Goal: Task Accomplishment & Management: Manage account settings

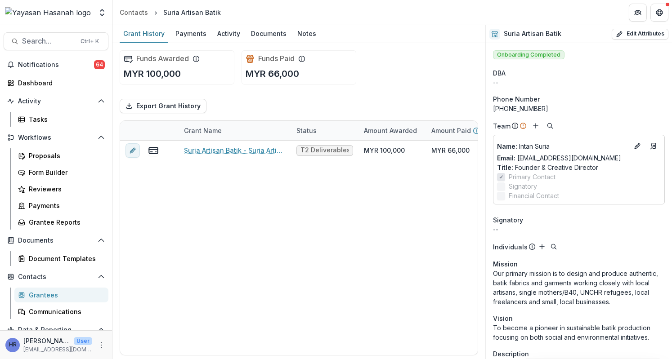
scroll to position [136, 0]
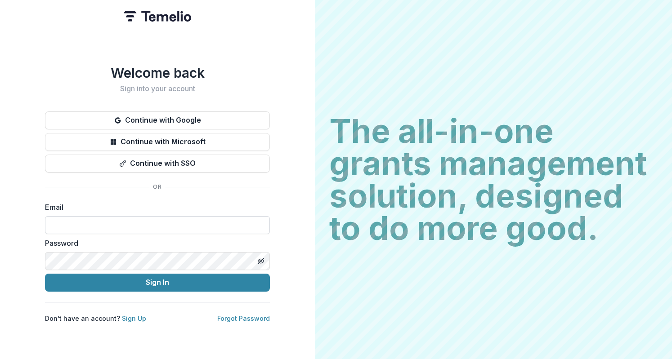
click at [165, 223] on input at bounding box center [157, 225] width 225 height 18
type input "**********"
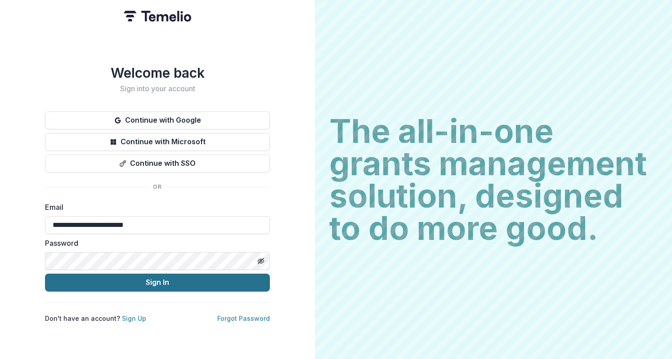
click at [207, 279] on button "Sign In" at bounding box center [157, 283] width 225 height 18
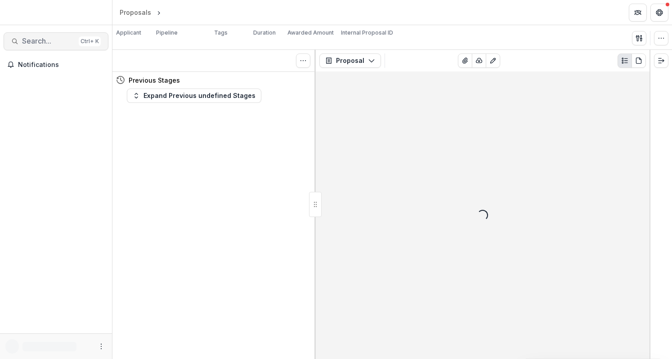
click at [49, 46] on button "Search... Ctrl + K" at bounding box center [56, 41] width 105 height 18
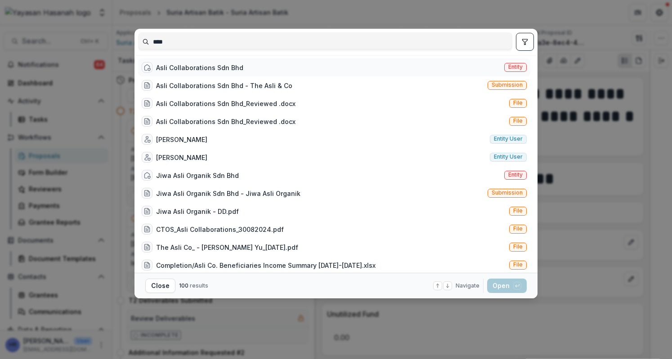
type input "****"
click at [308, 63] on div "Asli Collaborations Sdn Bhd Entity" at bounding box center [334, 67] width 392 height 18
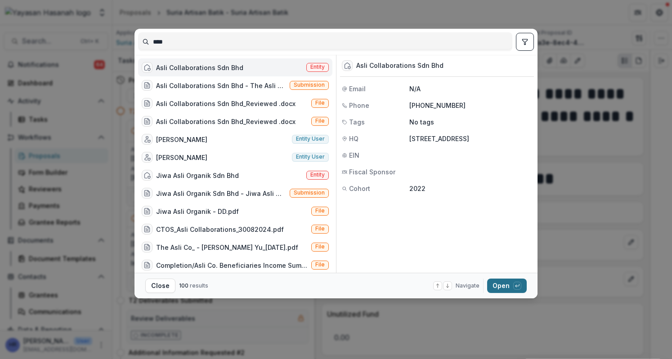
click at [498, 281] on button "Open with enter key" at bounding box center [507, 286] width 40 height 14
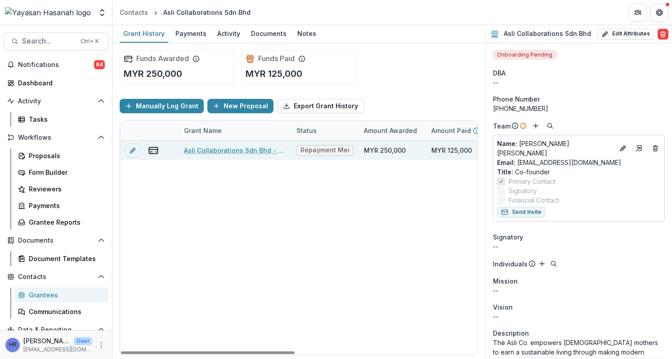
click at [226, 152] on link "Asli Collaborations Sdn Bhd - The Asli & Co" at bounding box center [235, 150] width 102 height 9
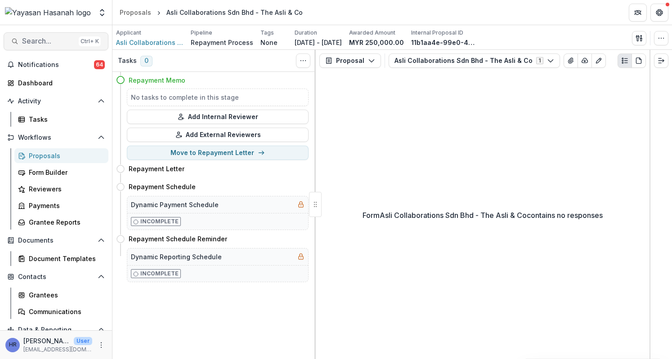
click at [46, 35] on button "Search... Ctrl + K" at bounding box center [56, 41] width 105 height 18
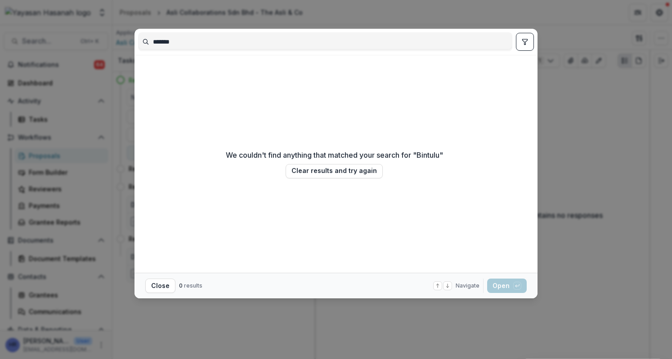
click at [480, 44] on input "*******" at bounding box center [324, 42] width 373 height 14
type input "*******"
click at [566, 84] on div "******* We couldn't find anything that matched your search for " Bintulu " Clea…" at bounding box center [336, 179] width 672 height 359
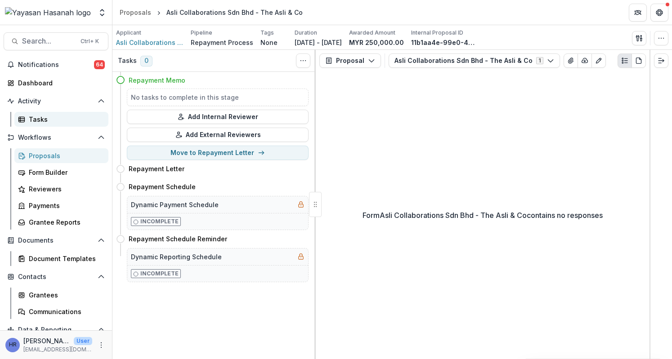
click at [49, 117] on div "Tasks" at bounding box center [65, 119] width 72 height 9
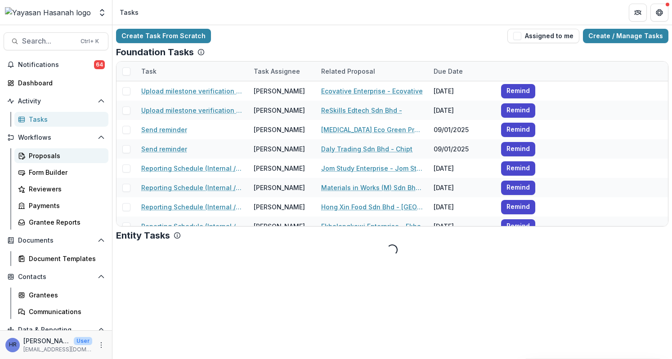
click at [56, 152] on div "Proposals" at bounding box center [65, 155] width 72 height 9
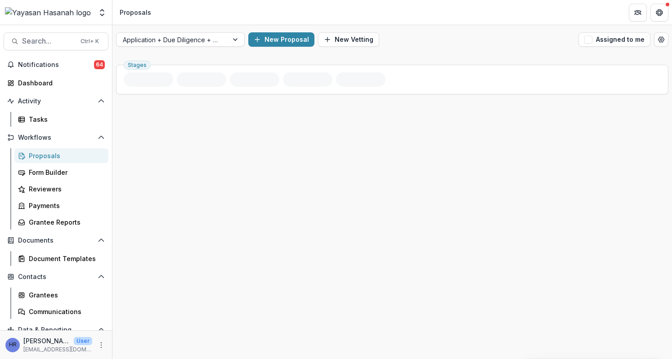
click at [216, 62] on div "Stages" at bounding box center [391, 210] width 559 height 298
click at [211, 43] on div at bounding box center [172, 39] width 99 height 11
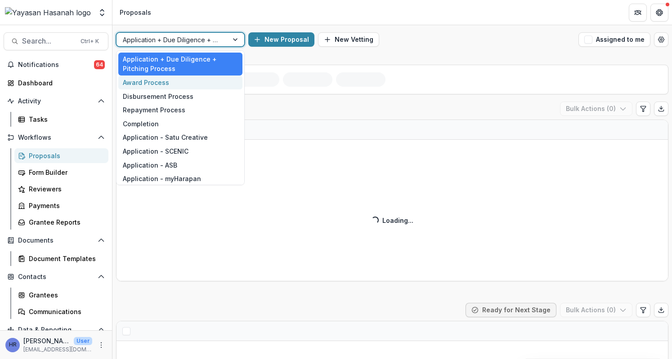
click at [207, 80] on div "Award Process" at bounding box center [180, 83] width 124 height 14
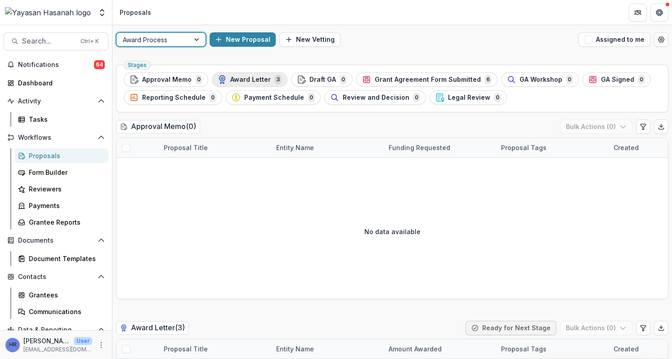
click at [257, 78] on span "Award Letter" at bounding box center [250, 80] width 40 height 8
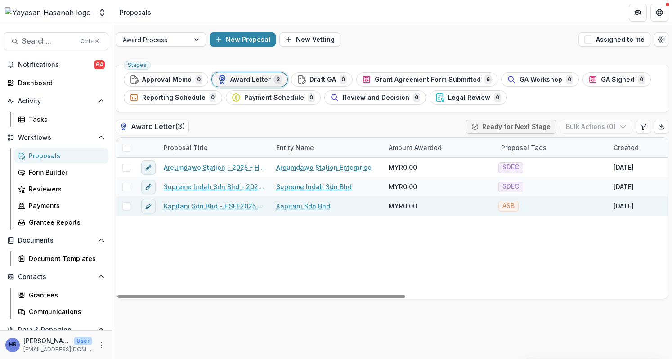
click at [120, 207] on div at bounding box center [125, 206] width 19 height 8
click at [126, 206] on span at bounding box center [126, 206] width 8 height 8
click at [224, 203] on link "Kapitani Sdn Bhd - HSEF2025 - Asia School of Business" at bounding box center [215, 205] width 102 height 9
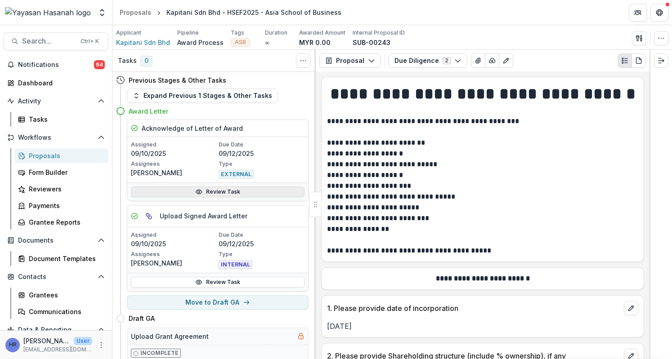
scroll to position [45, 0]
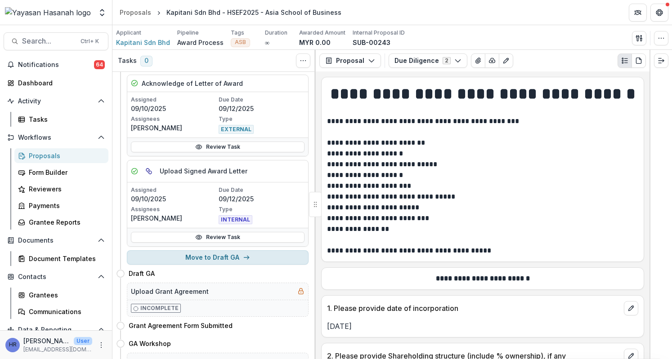
click at [245, 254] on icon "button" at bounding box center [246, 257] width 7 height 7
select select "********"
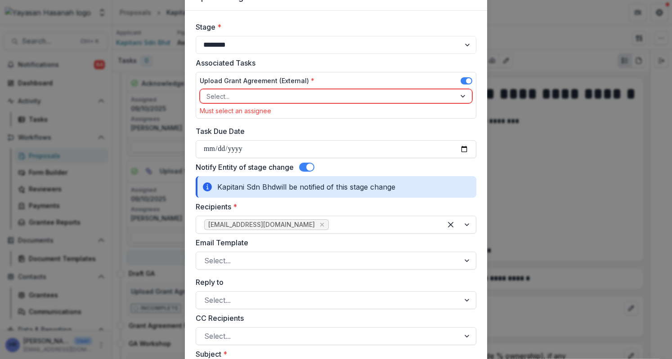
click at [317, 100] on div at bounding box center [327, 96] width 243 height 11
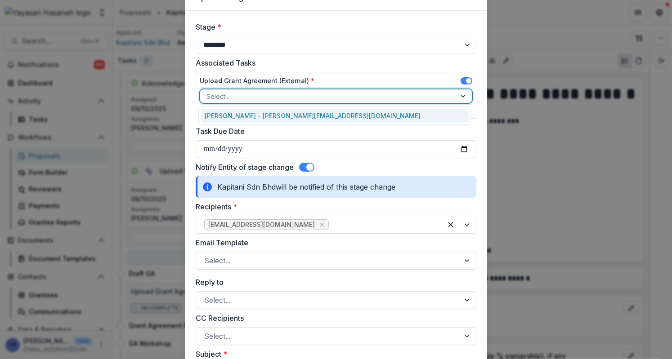
click at [315, 111] on div "[PERSON_NAME] - [PERSON_NAME][EMAIL_ADDRESS][DOMAIN_NAME]" at bounding box center [335, 116] width 268 height 14
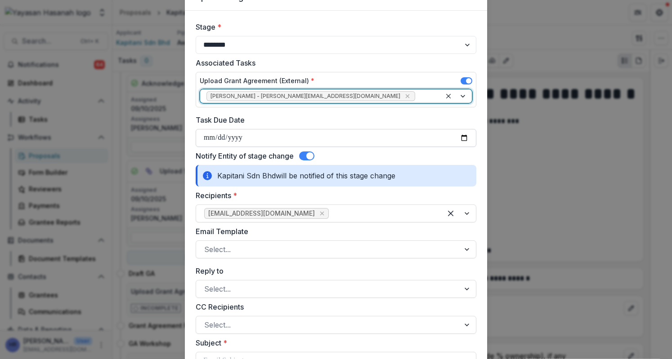
scroll to position [90, 0]
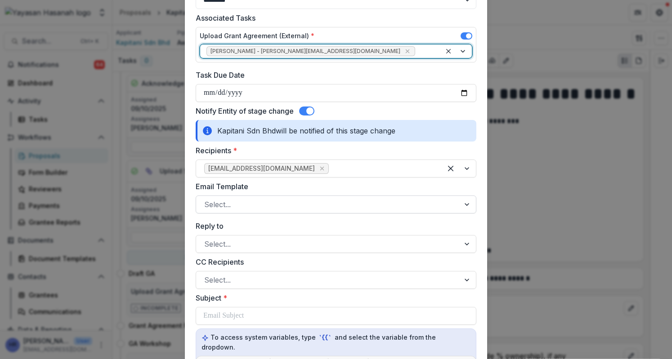
click at [330, 197] on div "Select..." at bounding box center [327, 204] width 263 height 14
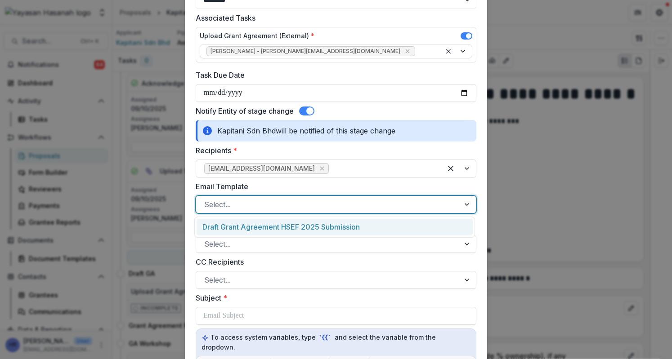
click at [327, 231] on div "Draft Grant Agreement HSEF 2025 Submission" at bounding box center [334, 227] width 276 height 17
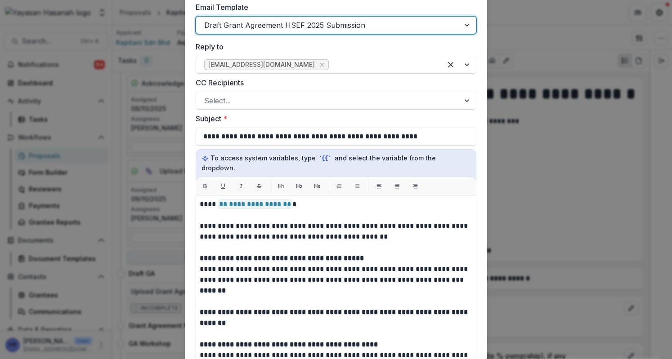
scroll to position [270, 0]
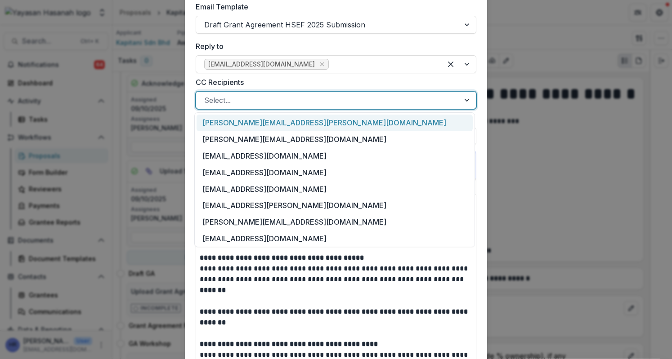
click at [335, 101] on div at bounding box center [327, 100] width 247 height 13
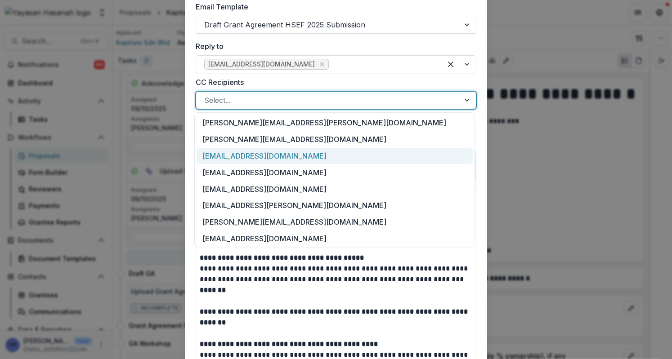
click at [326, 150] on div "[EMAIL_ADDRESS][DOMAIN_NAME]" at bounding box center [334, 156] width 276 height 17
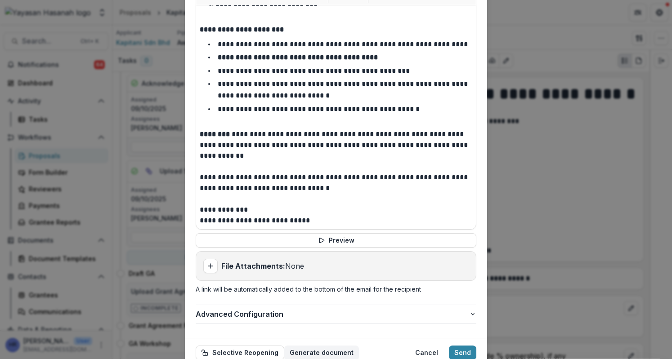
scroll to position [485, 0]
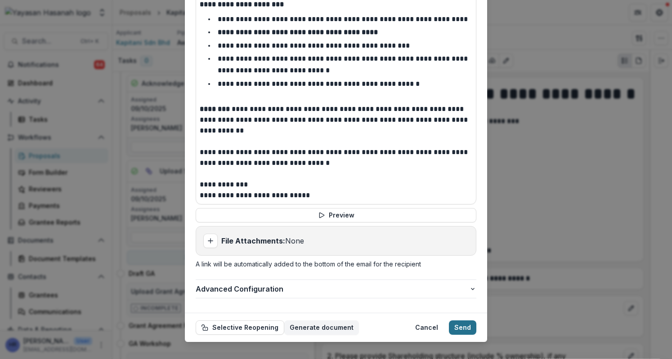
click at [459, 321] on button "Send" at bounding box center [462, 328] width 27 height 14
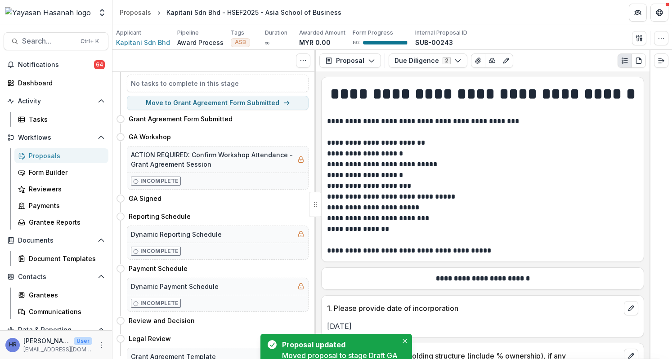
scroll to position [0, 0]
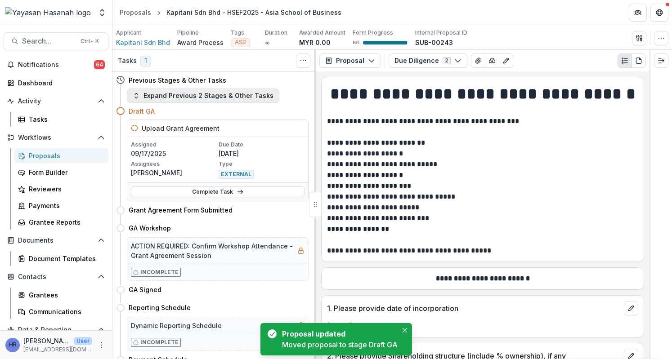
click at [212, 94] on button "Expand Previous 2 Stages & Other Tasks" at bounding box center [203, 96] width 152 height 14
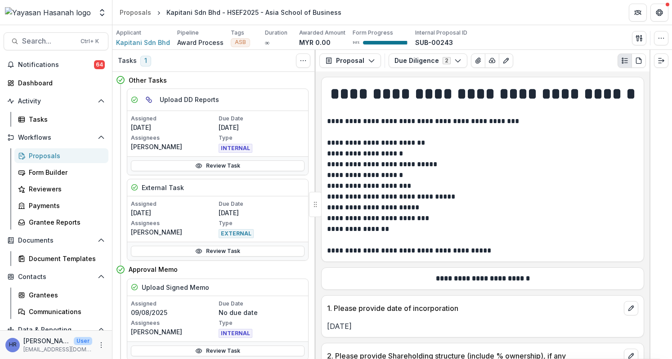
drag, startPoint x: 36, startPoint y: 153, endPoint x: 193, endPoint y: 165, distance: 157.8
click at [37, 154] on div "Proposals" at bounding box center [65, 155] width 72 height 9
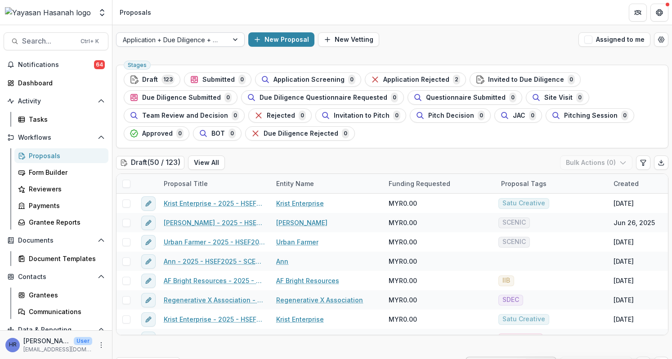
click at [210, 45] on div "Application + Due Diligence + Pitching Process" at bounding box center [172, 39] width 112 height 13
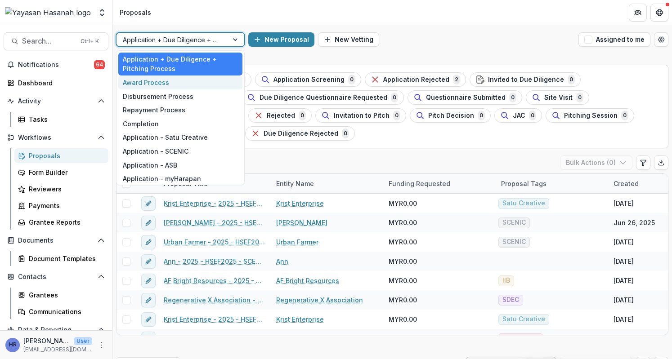
click at [207, 82] on div "Award Process" at bounding box center [180, 83] width 124 height 14
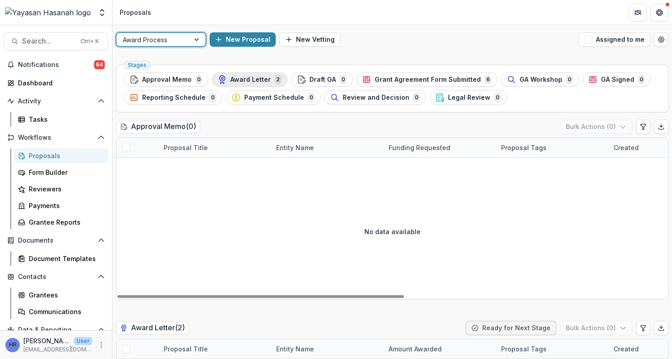
click at [266, 79] on span "Award Letter" at bounding box center [250, 80] width 40 height 8
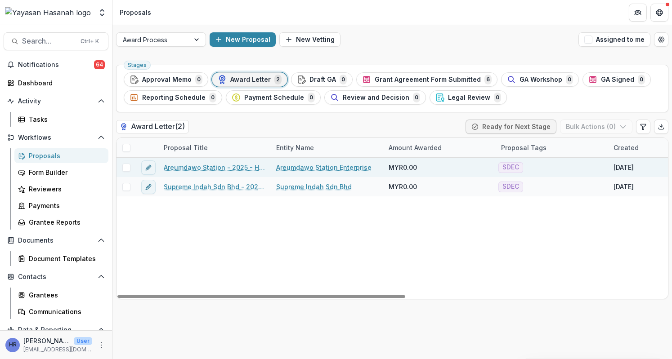
click at [211, 167] on link "Areumdawo Station - 2025 - HSEF2025 - SDEC" at bounding box center [215, 167] width 102 height 9
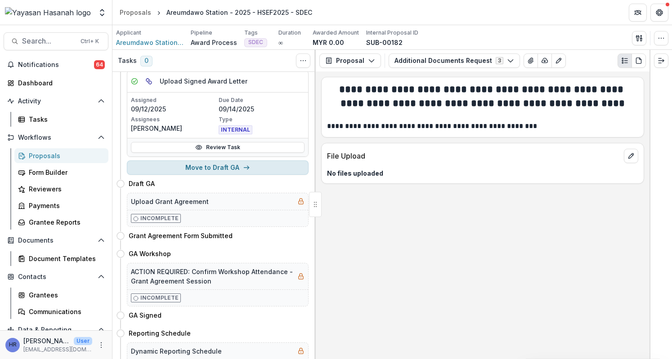
scroll to position [90, 0]
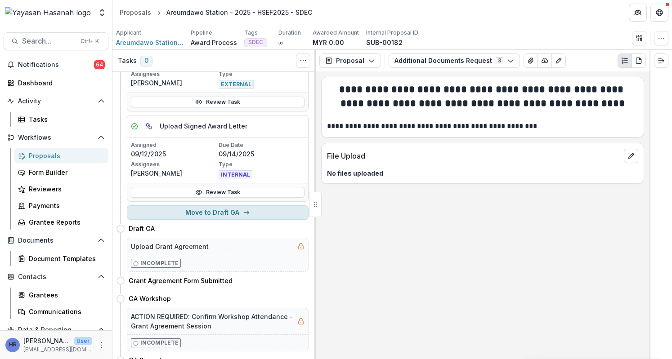
click at [235, 213] on button "Move to Draft GA" at bounding box center [218, 212] width 182 height 14
select select "********"
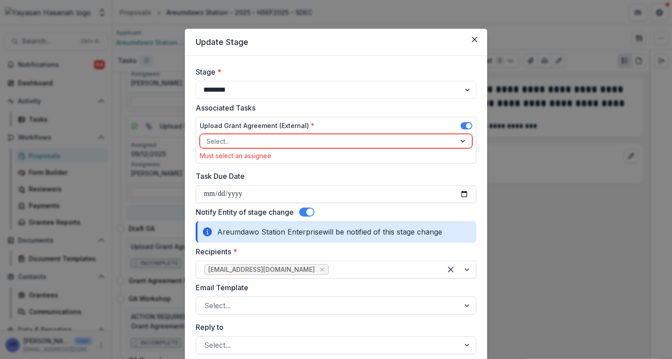
click at [268, 123] on label "Upload Grant Agreement (External) *" at bounding box center [257, 125] width 115 height 9
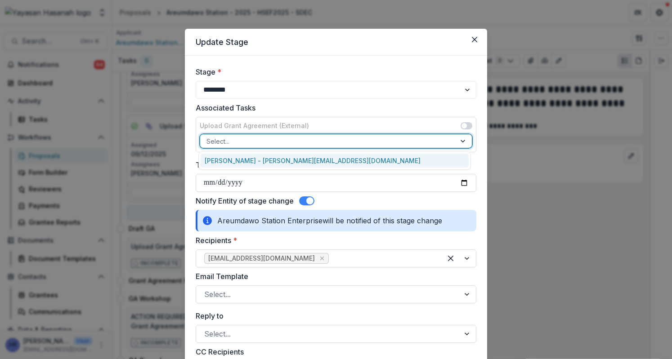
click at [270, 136] on div at bounding box center [327, 141] width 243 height 11
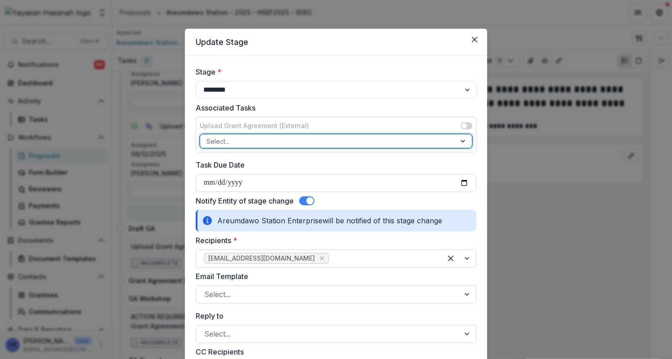
click at [272, 140] on div at bounding box center [327, 141] width 243 height 11
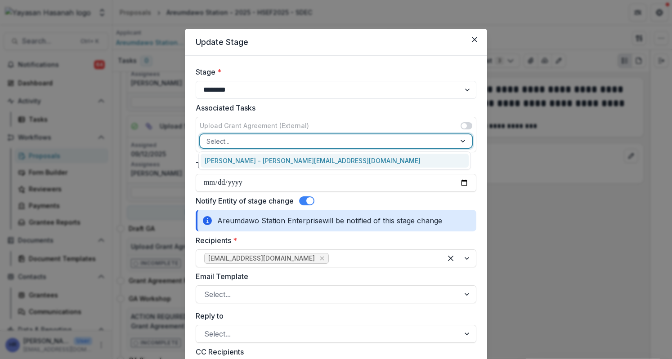
click at [273, 157] on div "[PERSON_NAME] - [PERSON_NAME][EMAIL_ADDRESS][DOMAIN_NAME]" at bounding box center [335, 161] width 268 height 14
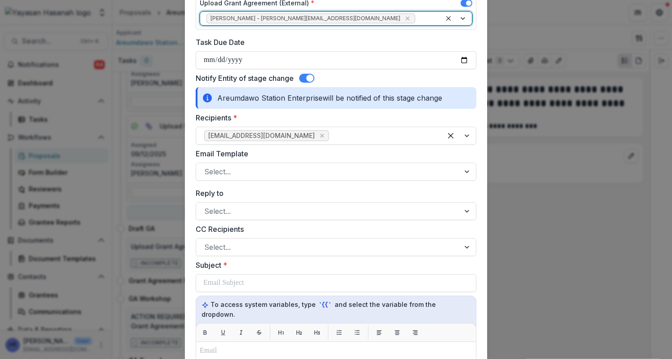
scroll to position [135, 0]
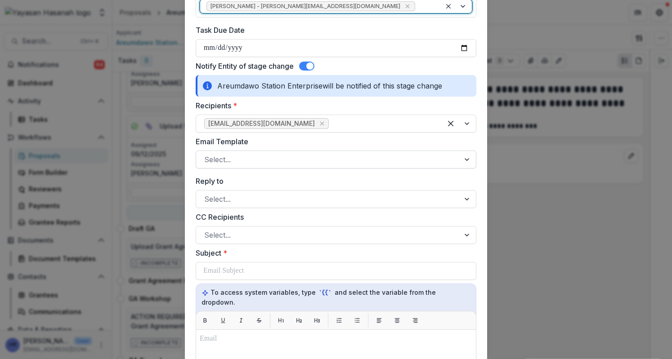
click at [281, 157] on div at bounding box center [327, 159] width 247 height 13
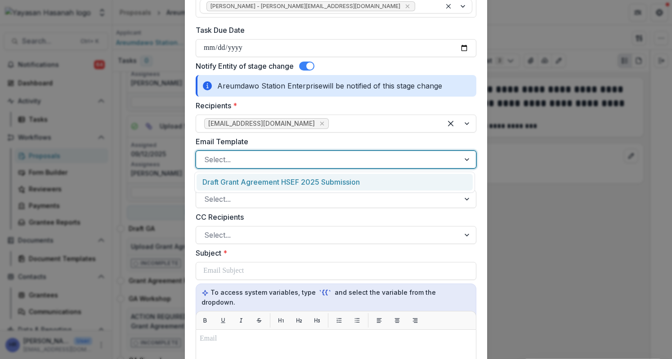
click at [279, 184] on div "Draft Grant Agreement HSEF 2025 Submission" at bounding box center [334, 182] width 276 height 17
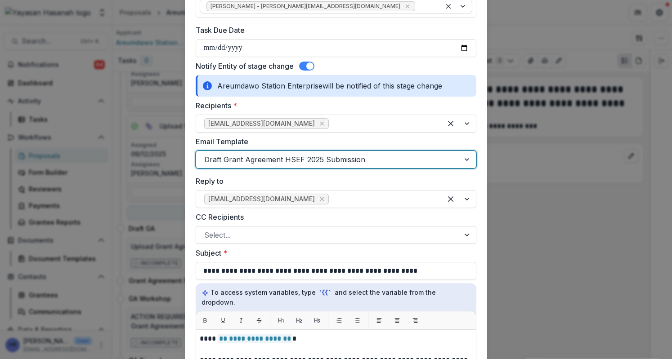
click at [281, 231] on div at bounding box center [327, 235] width 247 height 13
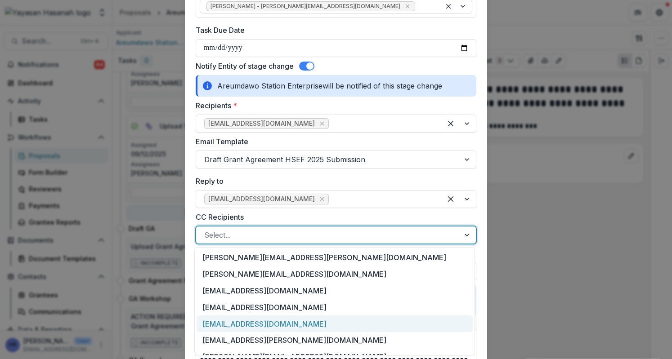
click at [275, 321] on div "[EMAIL_ADDRESS][DOMAIN_NAME]" at bounding box center [334, 324] width 276 height 17
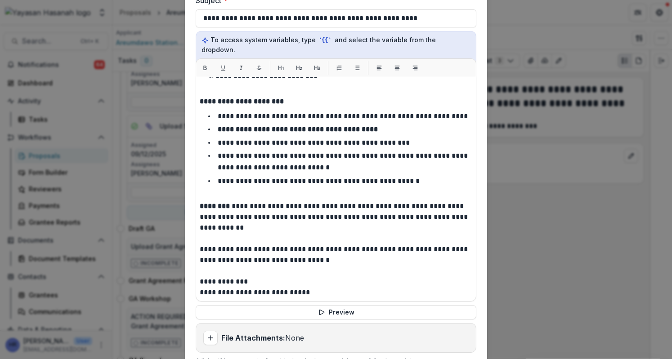
scroll to position [485, 0]
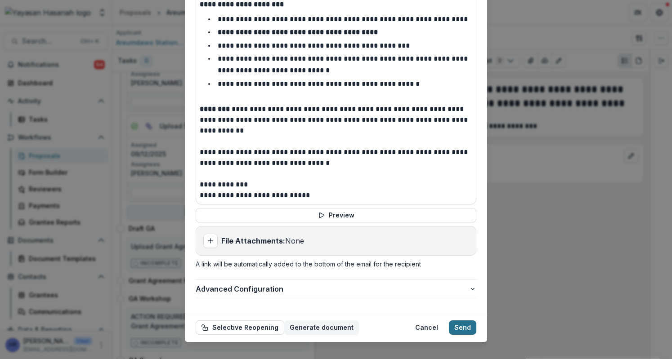
click at [459, 321] on button "Send" at bounding box center [462, 328] width 27 height 14
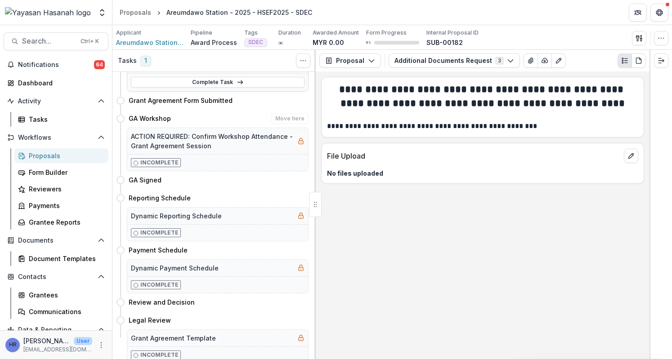
scroll to position [0, 0]
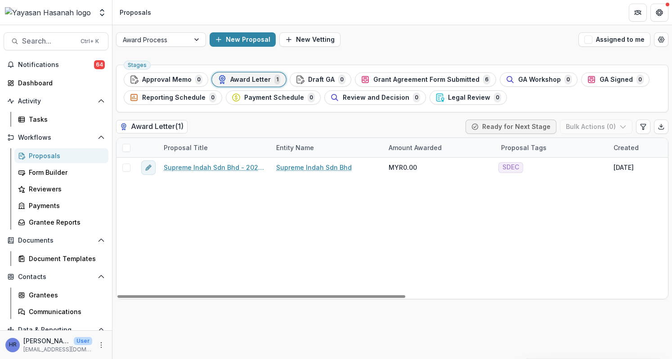
click at [243, 68] on div "Stages Approval Memo 0 Award Letter 1 Draft GA 0 Grant Agreement Form Submitted…" at bounding box center [392, 89] width 552 height 48
click at [245, 79] on span "Award Letter" at bounding box center [250, 80] width 40 height 8
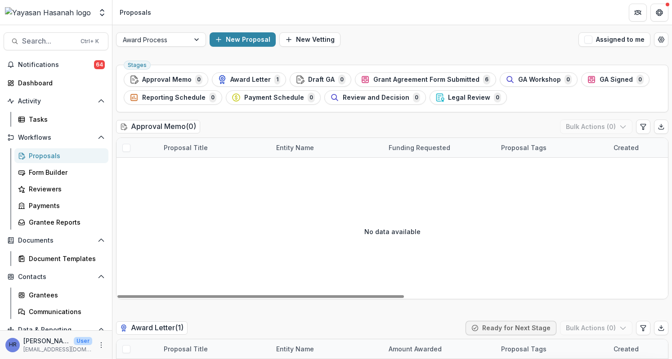
click at [238, 71] on div "Stages Approval Memo 0 Award Letter 1 Draft GA 0 Grant Agreement Form Submitted…" at bounding box center [392, 89] width 552 height 48
click at [245, 77] on span "Award Letter" at bounding box center [250, 80] width 40 height 8
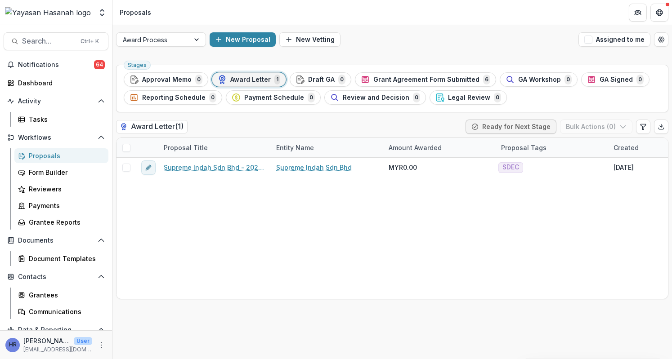
click at [53, 161] on link "Proposals" at bounding box center [61, 155] width 94 height 15
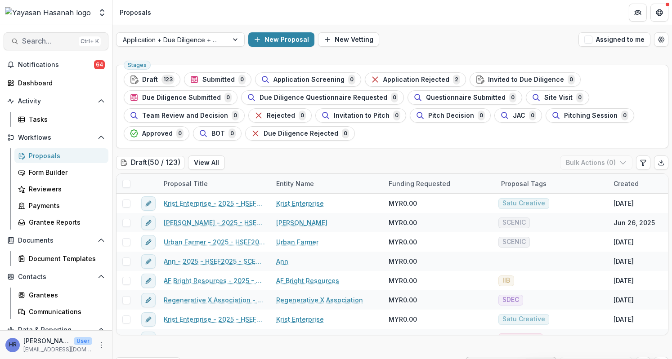
click at [80, 44] on div "Ctrl + K" at bounding box center [90, 41] width 22 height 10
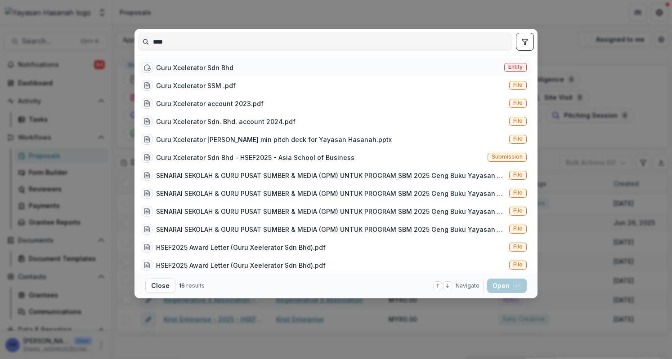
type input "****"
click at [271, 69] on div "Guru Xcelerator Sdn Bhd Entity" at bounding box center [334, 67] width 392 height 18
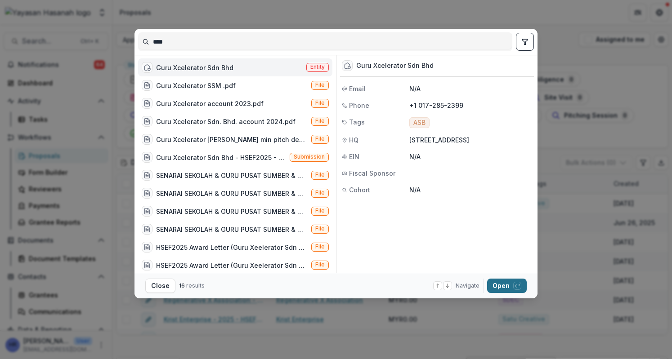
click at [500, 287] on button "Open with enter key" at bounding box center [507, 286] width 40 height 14
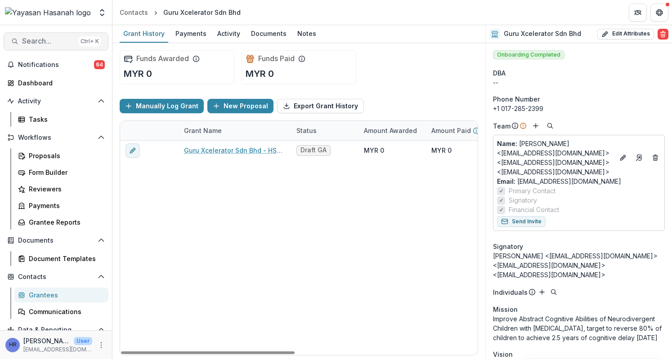
click at [40, 41] on span "Search..." at bounding box center [48, 41] width 53 height 9
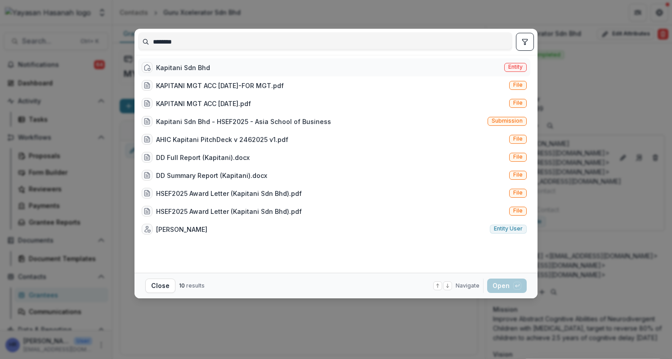
type input "********"
click at [227, 70] on div "Kapitani Sdn Bhd Entity" at bounding box center [334, 67] width 392 height 18
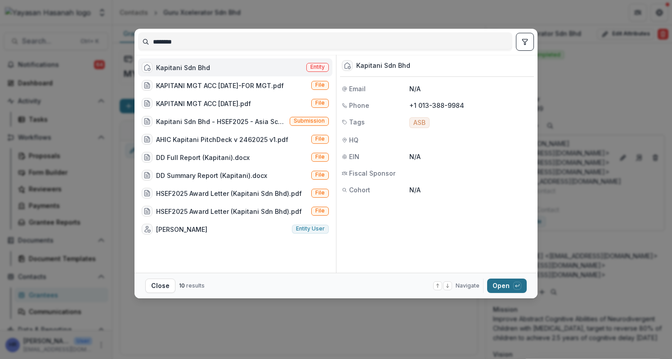
click at [498, 284] on button "Open with enter key" at bounding box center [507, 286] width 40 height 14
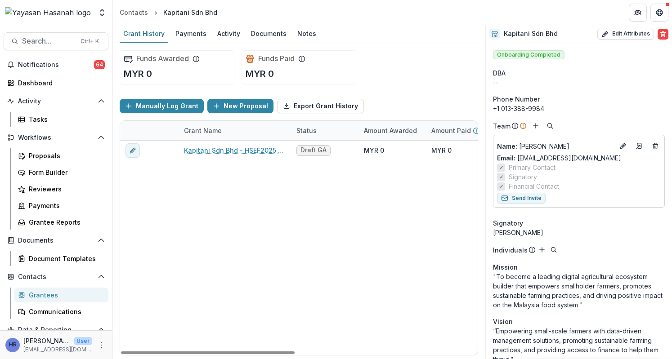
click at [58, 31] on div "Search... Ctrl + K Notifications 64 Dashboard Activity Tasks Workflows Proposal…" at bounding box center [56, 192] width 112 height 334
click at [60, 34] on button "Search... Ctrl + K" at bounding box center [56, 41] width 105 height 18
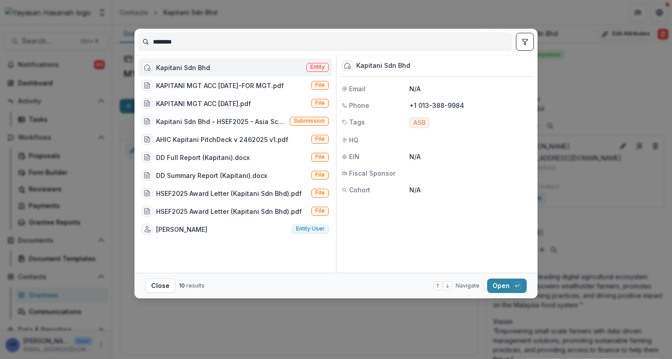
drag, startPoint x: 207, startPoint y: 41, endPoint x: 105, endPoint y: 34, distance: 102.3
click at [105, 34] on div "******** Kapitani Sdn Bhd Entity KAPITANI MGT ACC SEPT 2024-FOR MGT.pdf File KA…" at bounding box center [336, 179] width 672 height 359
type input "**********"
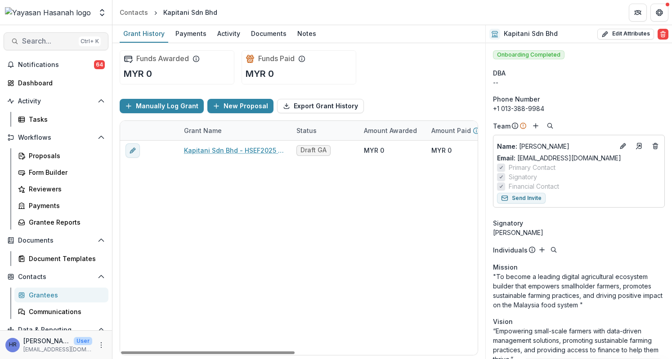
click at [64, 47] on button "Search... Ctrl + K" at bounding box center [56, 41] width 105 height 18
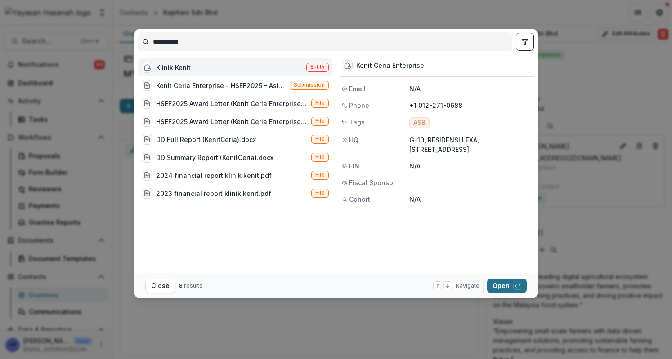
click at [501, 283] on button "Open with enter key" at bounding box center [507, 286] width 40 height 14
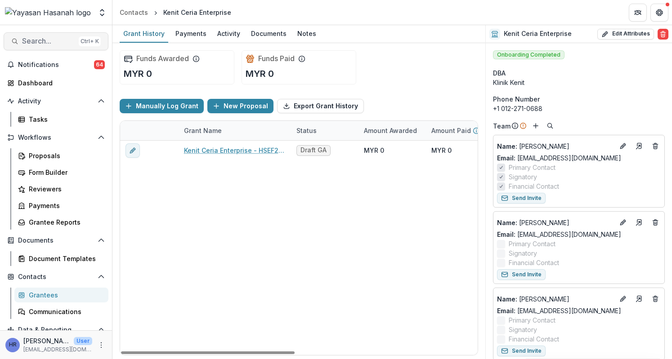
click at [61, 37] on span "Search..." at bounding box center [48, 41] width 53 height 9
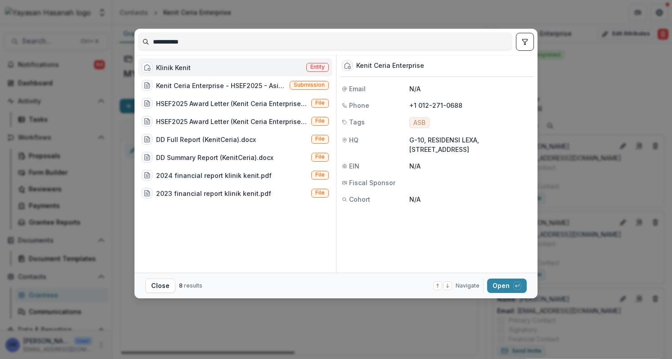
drag, startPoint x: 209, startPoint y: 38, endPoint x: 65, endPoint y: 31, distance: 143.6
click at [65, 31] on div "**********" at bounding box center [336, 179] width 672 height 359
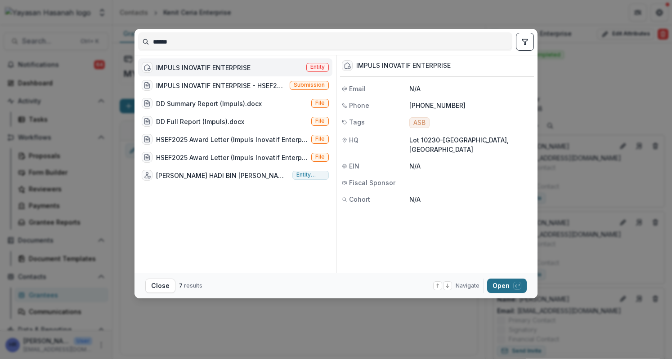
type input "******"
drag, startPoint x: 501, startPoint y: 285, endPoint x: 508, endPoint y: 289, distance: 7.6
click at [501, 285] on button "Open with enter key" at bounding box center [507, 286] width 40 height 14
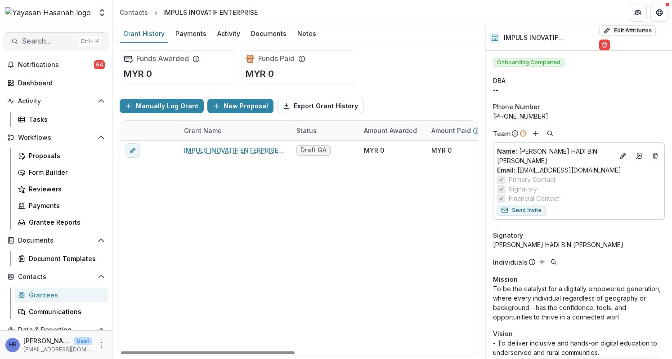
click at [69, 32] on button "Search... Ctrl + K" at bounding box center [56, 41] width 105 height 18
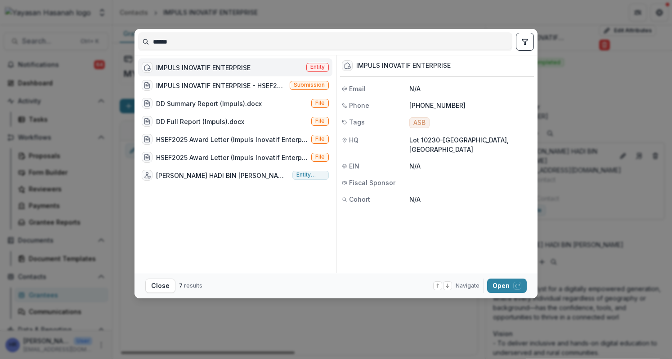
drag, startPoint x: 251, startPoint y: 43, endPoint x: 121, endPoint y: 38, distance: 129.6
click at [121, 38] on div "****** IMPULS INOVATIF ENTERPRISE Entity IMPULS INOVATIF ENTERPRISE - HSEF2025 …" at bounding box center [336, 179] width 672 height 359
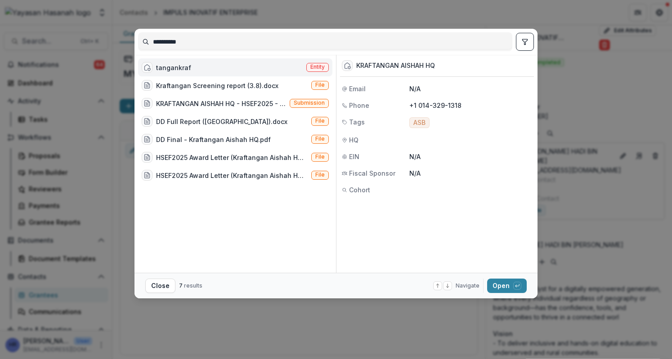
type input "**********"
click at [219, 70] on div "tangankraf Entity" at bounding box center [235, 67] width 194 height 18
